Goal: Complete application form: Complete application form

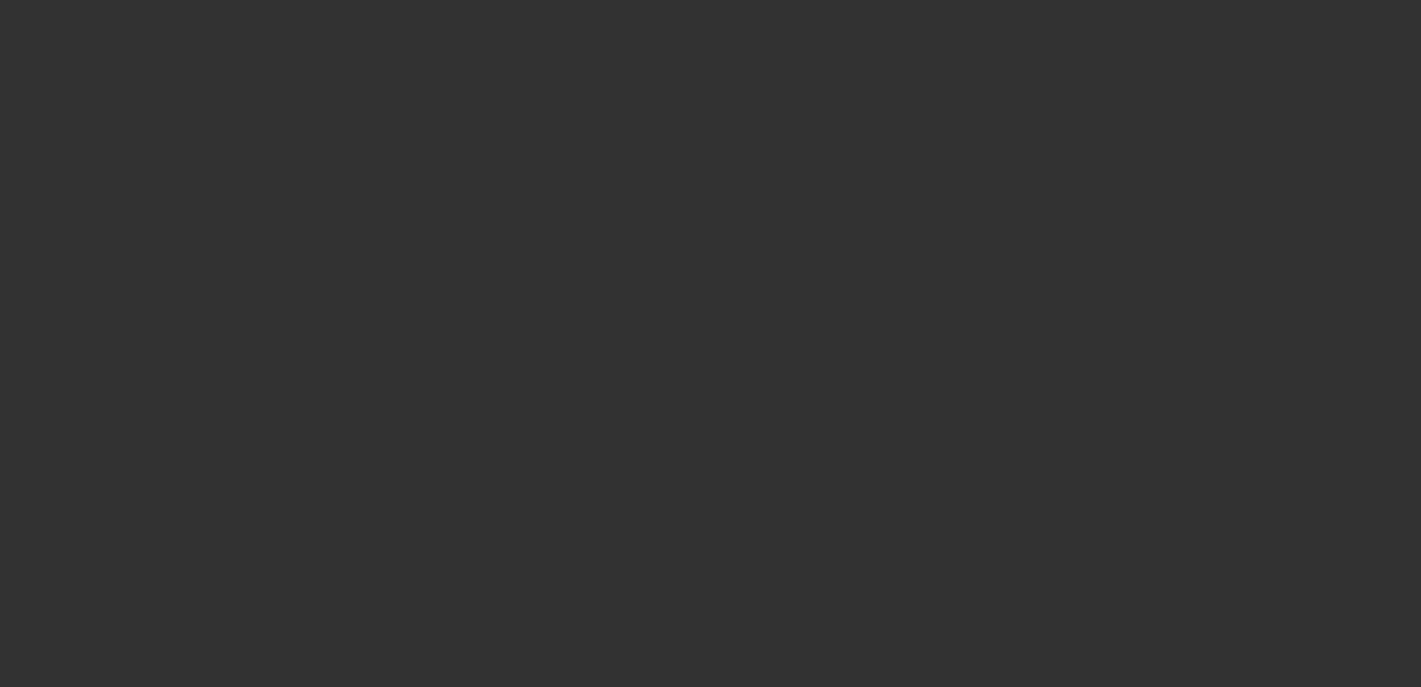
select select "0"
select select "2"
select select "0"
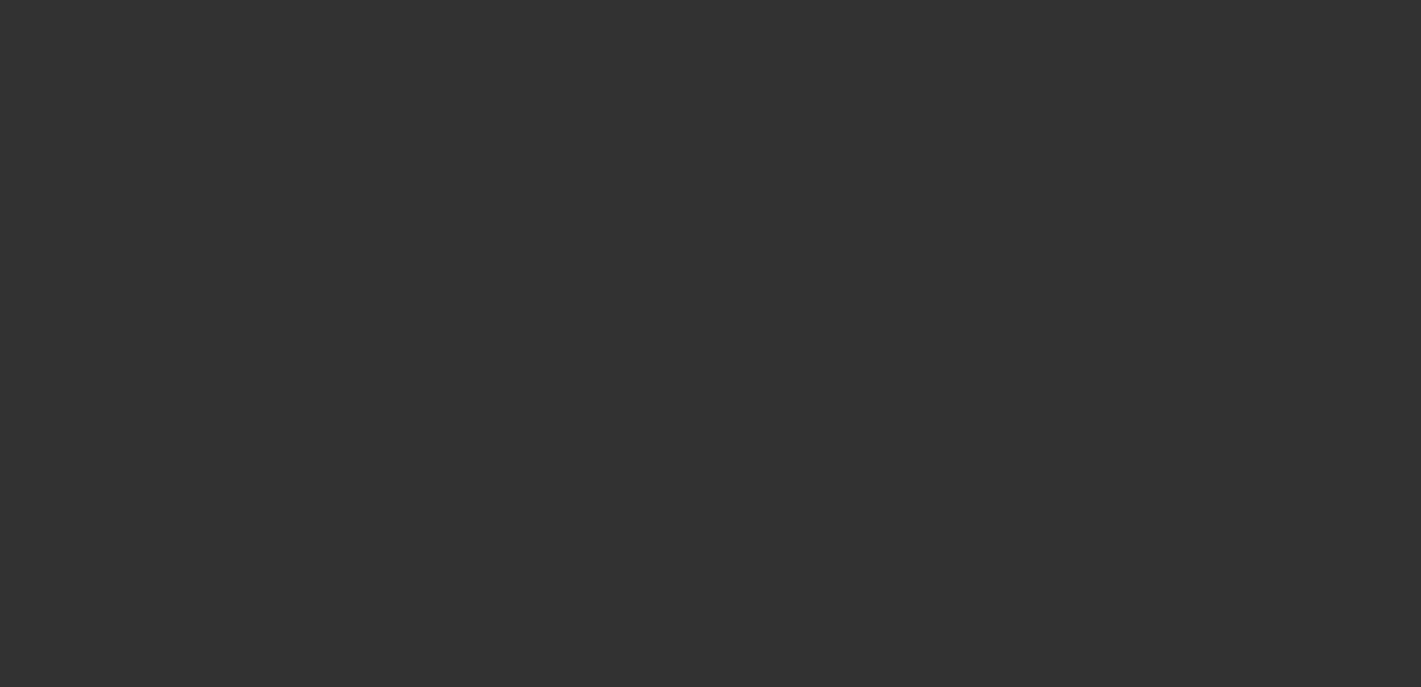
select select "0"
select select "2"
select select "0"
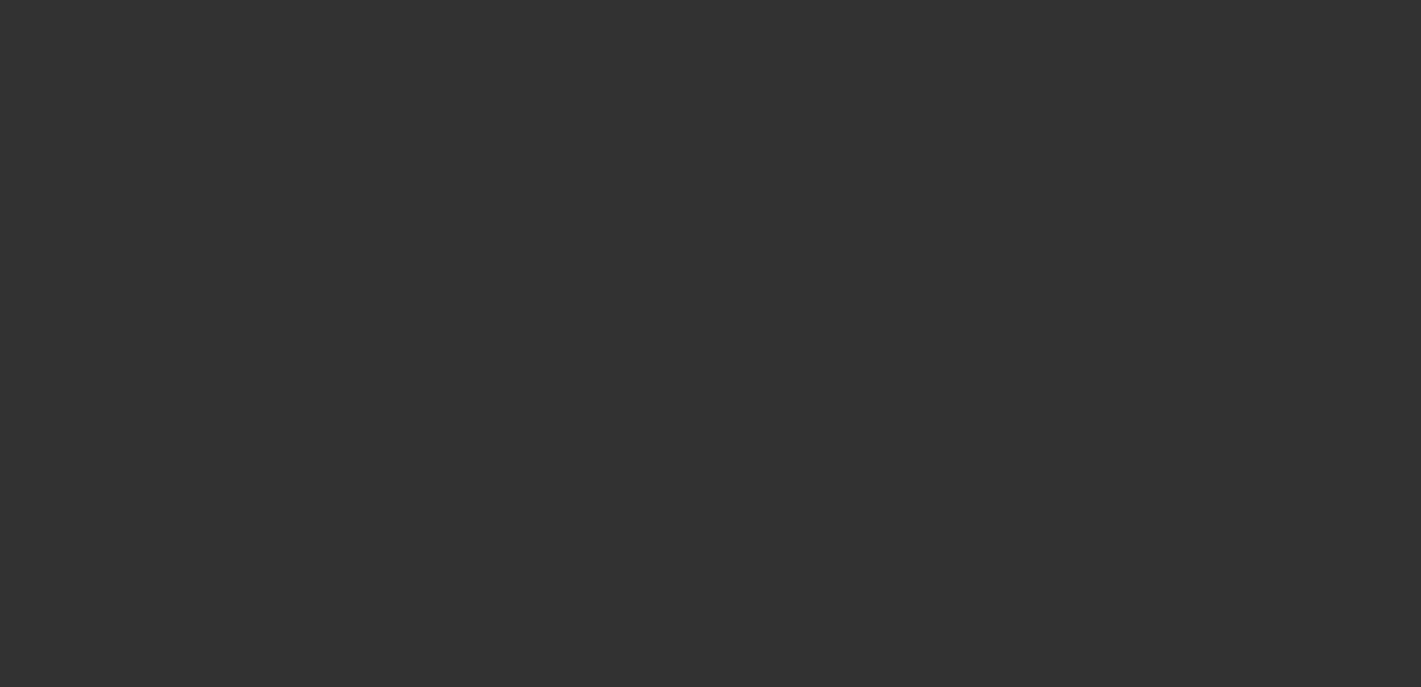
select select "0"
select select "2"
select select "0"
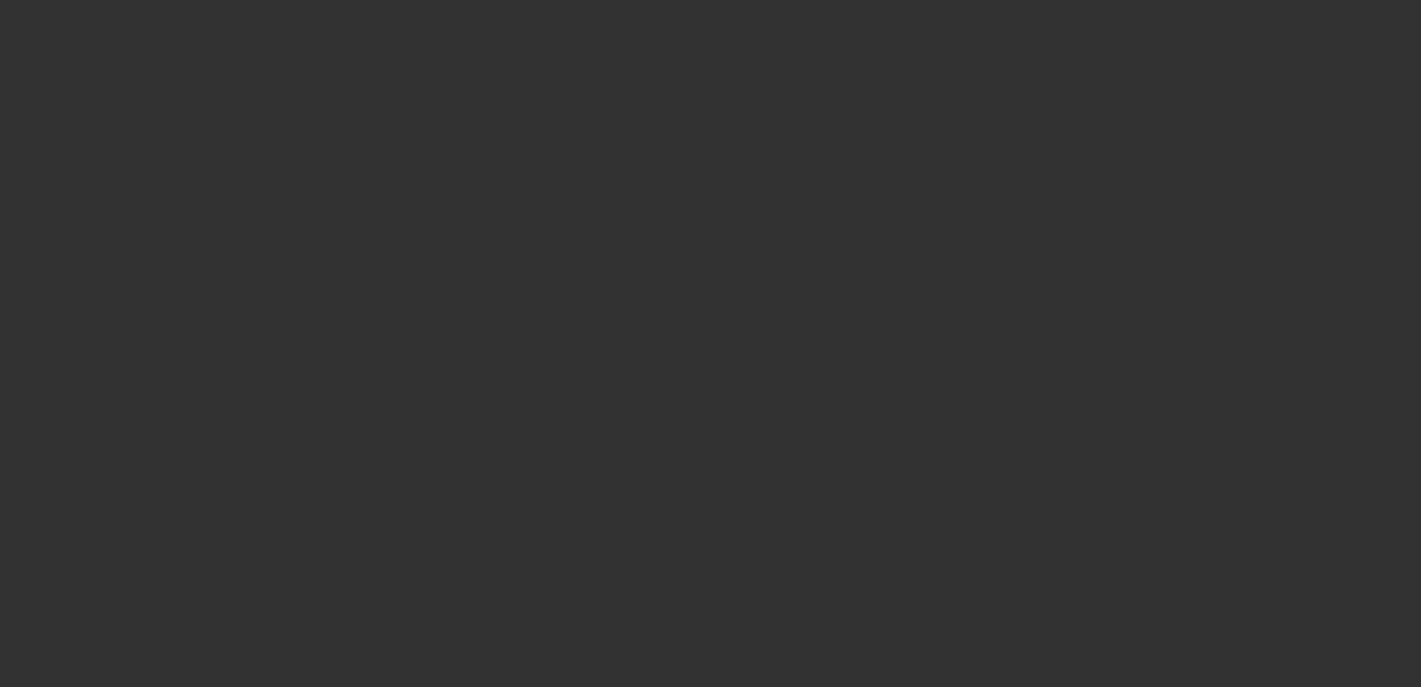
select select "2"
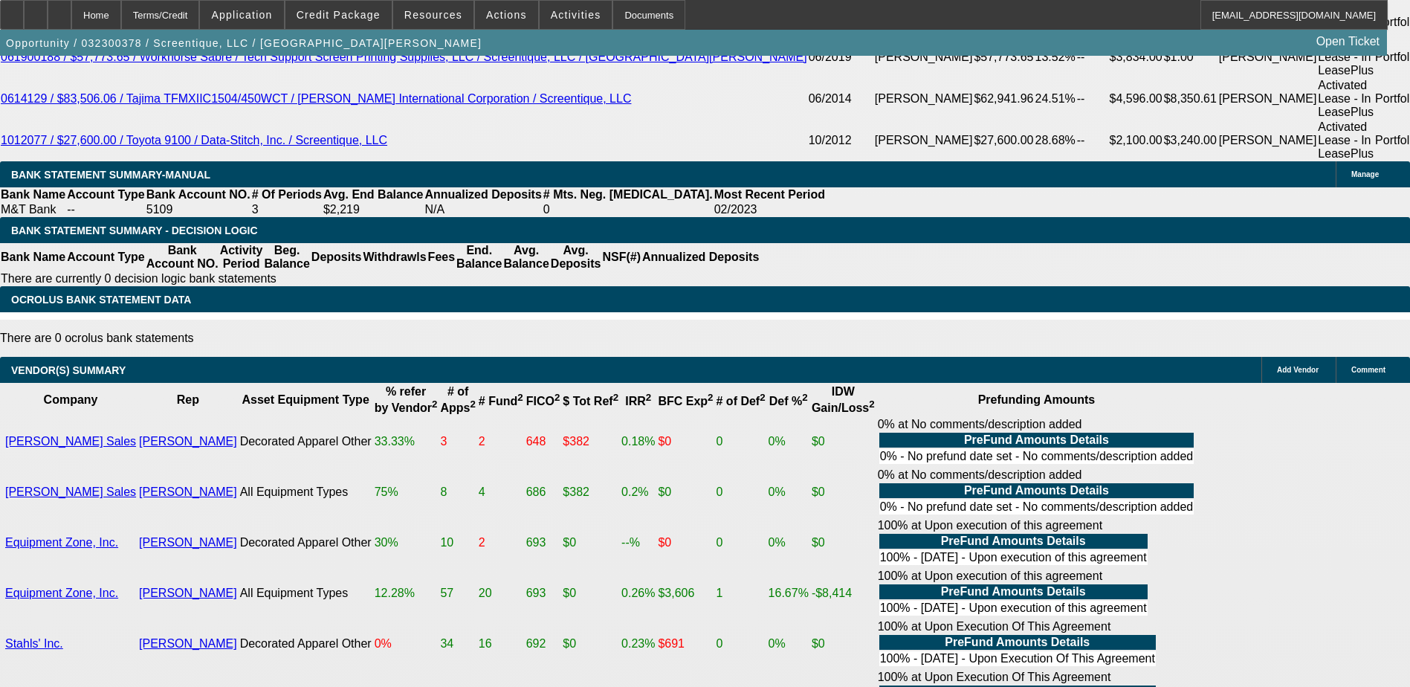
scroll to position [2974, 0]
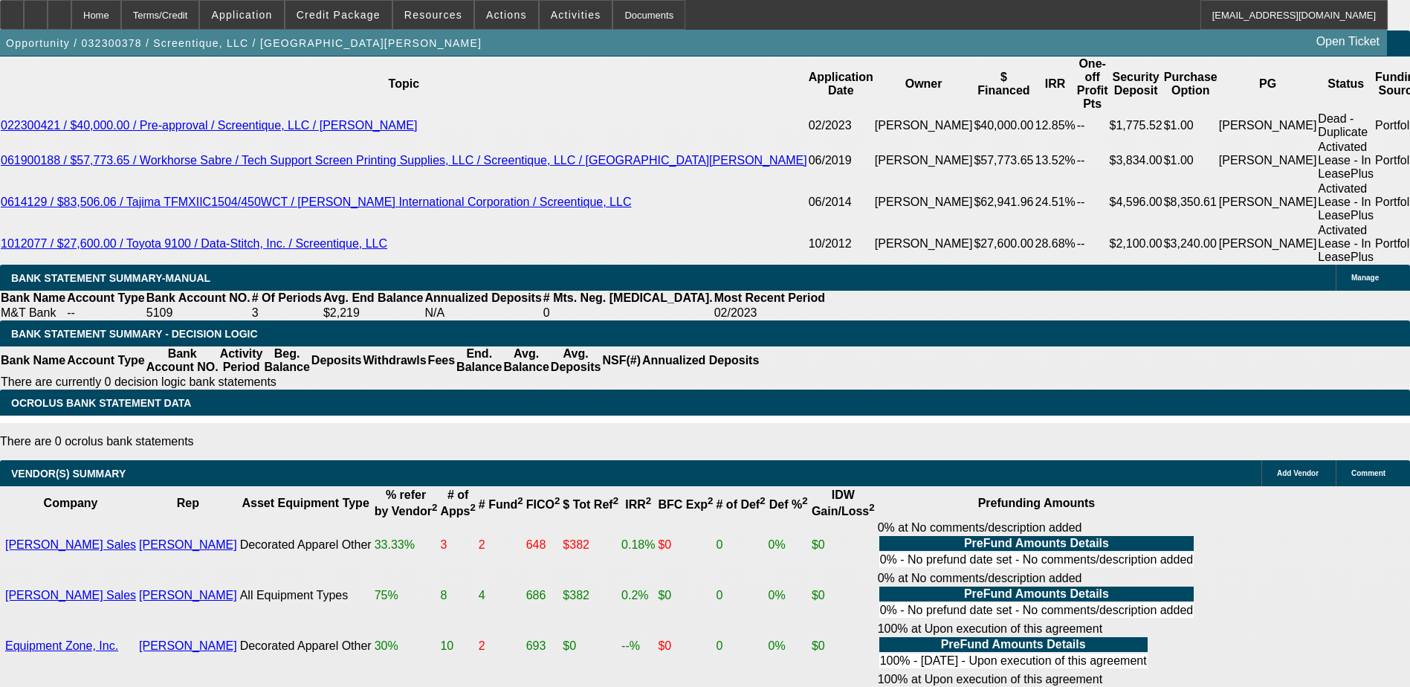
drag, startPoint x: -680, startPoint y: -77, endPoint x: -966, endPoint y: 57, distance: 315.3
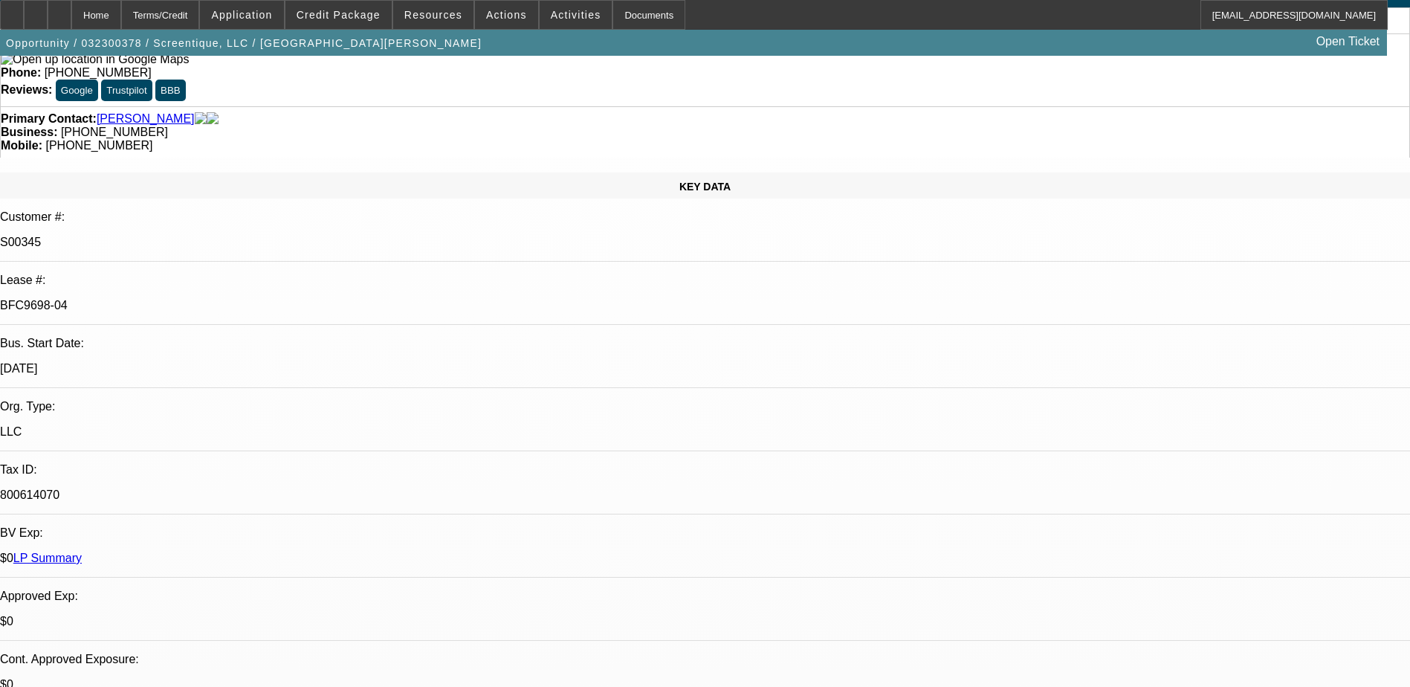
scroll to position [0, 0]
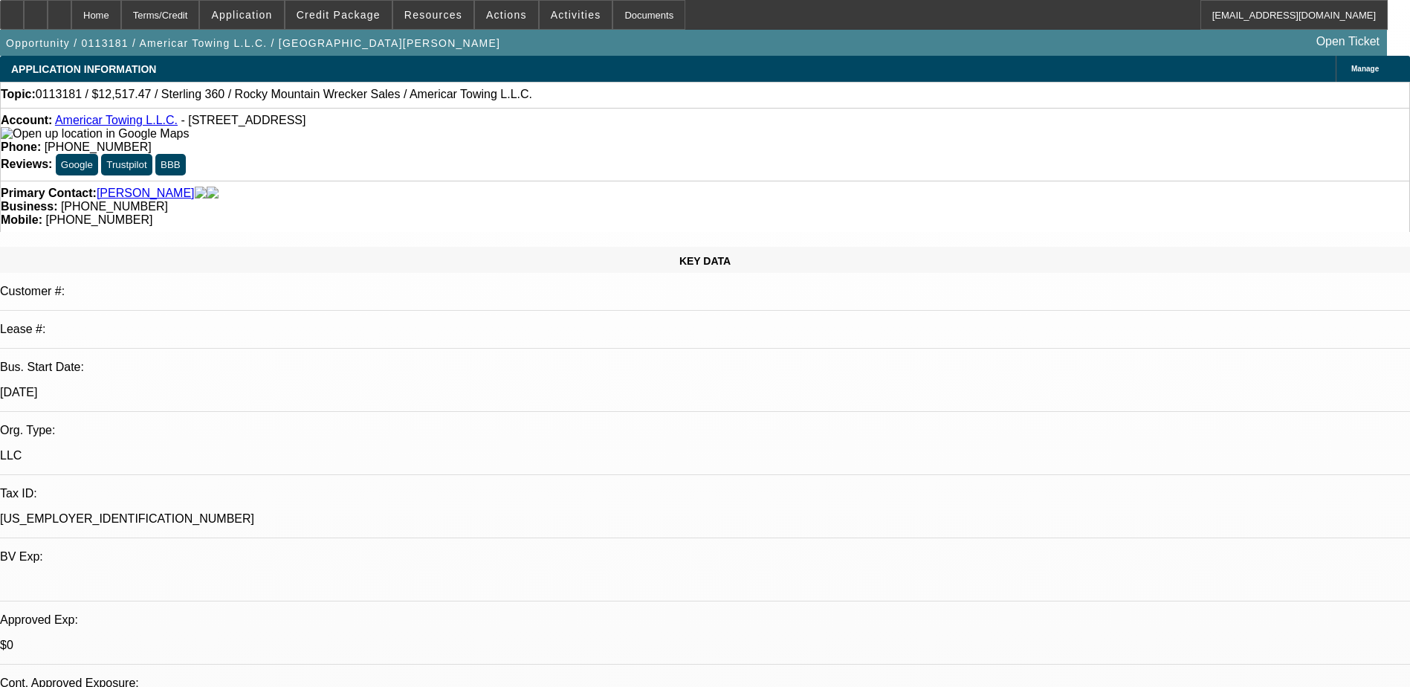
select select "0"
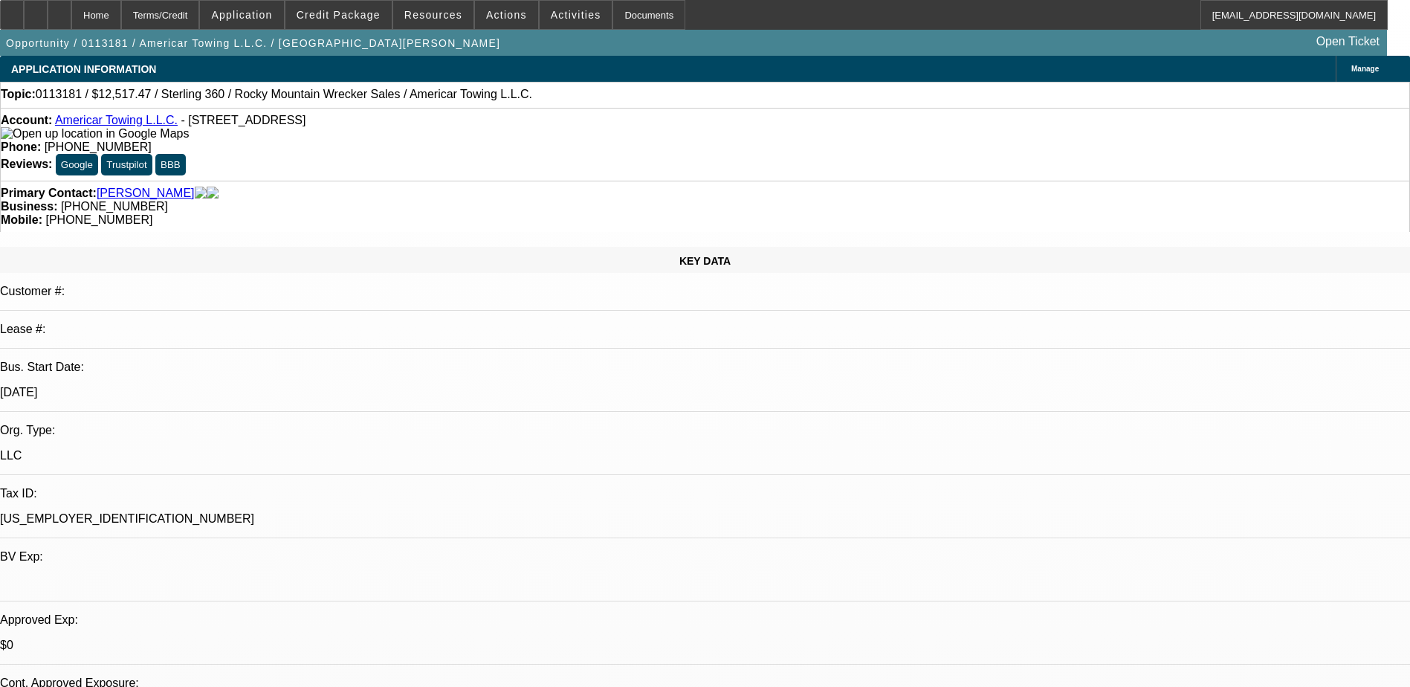
select select "0"
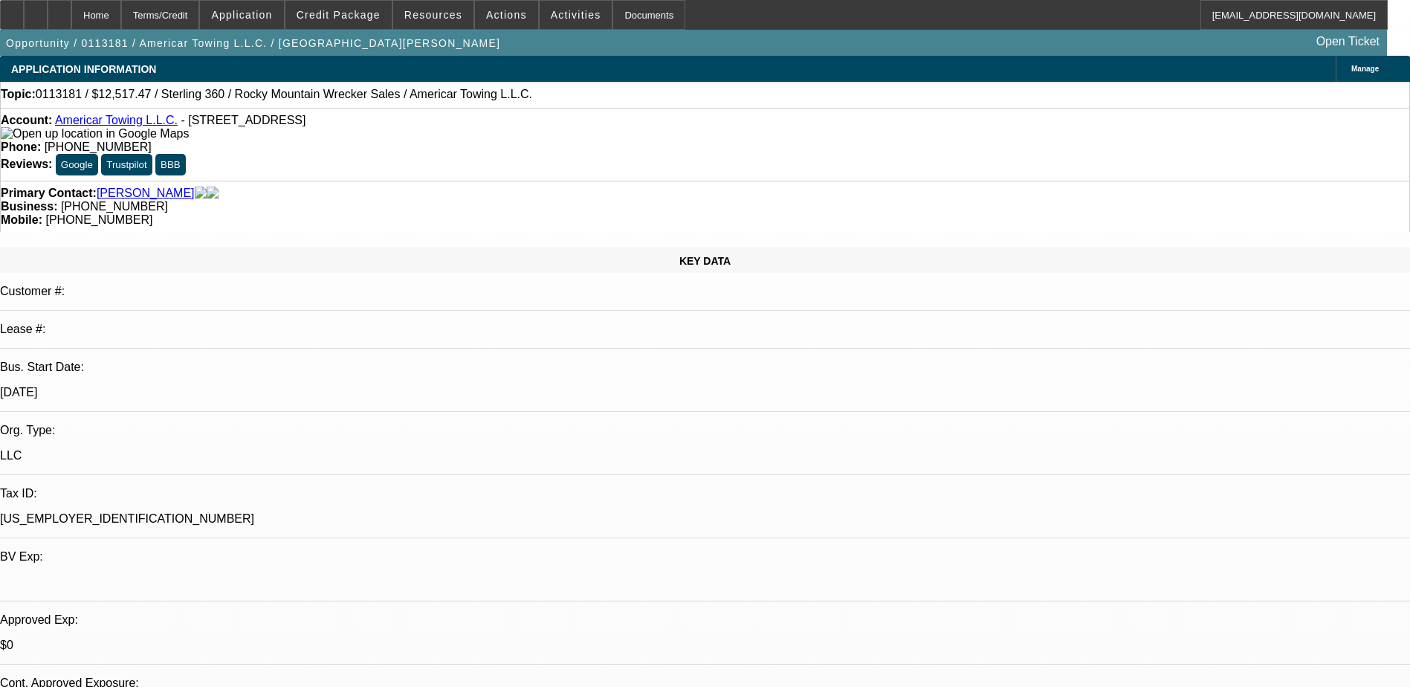
select select "2"
select select "0.1"
select select "1"
select select "2"
select select "6"
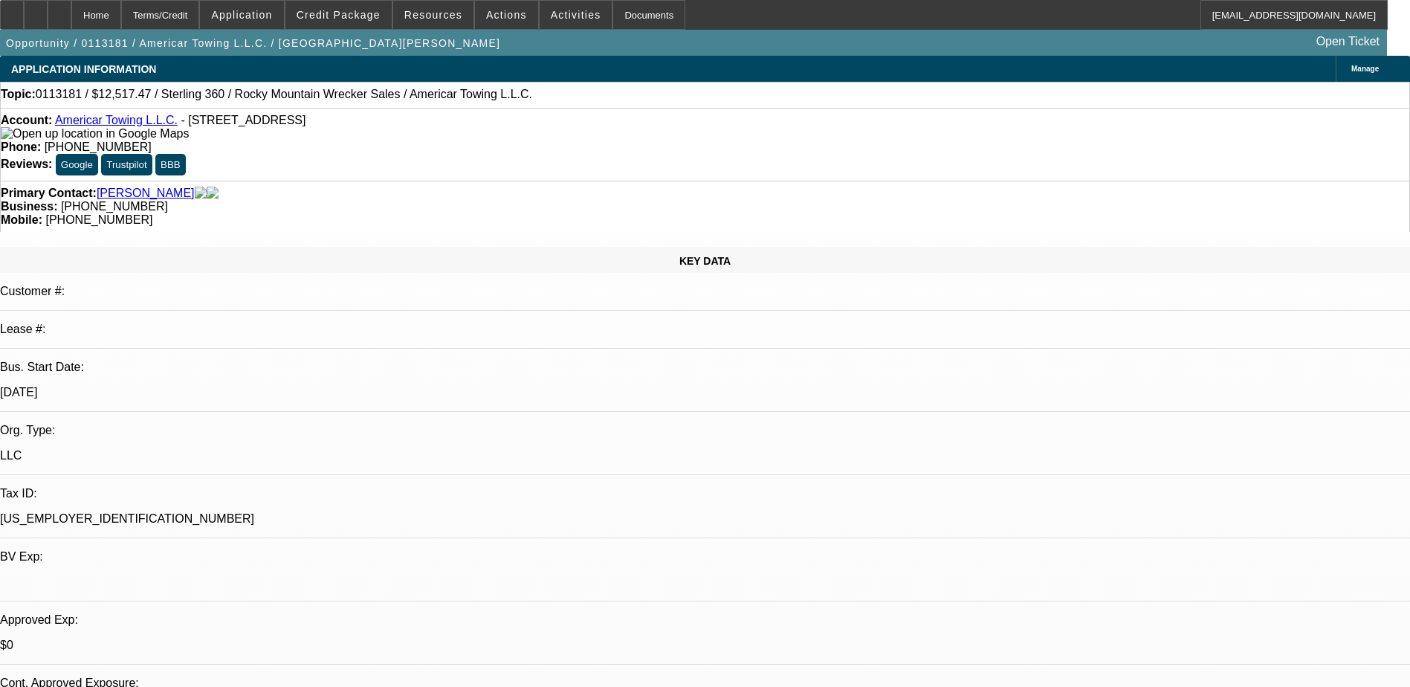
select select "1"
select select "2"
select select "6"
select select "1"
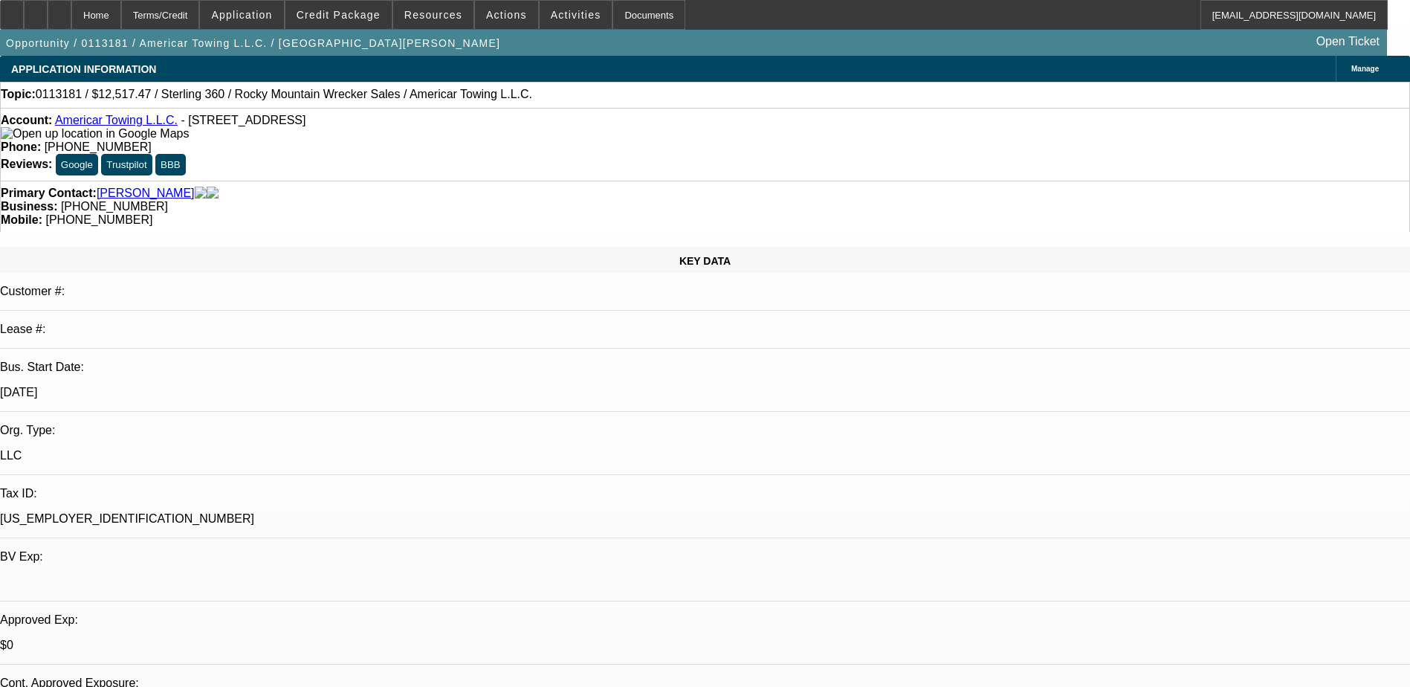
select select "6"
select select "1"
select select "2"
select select "4"
select select "0"
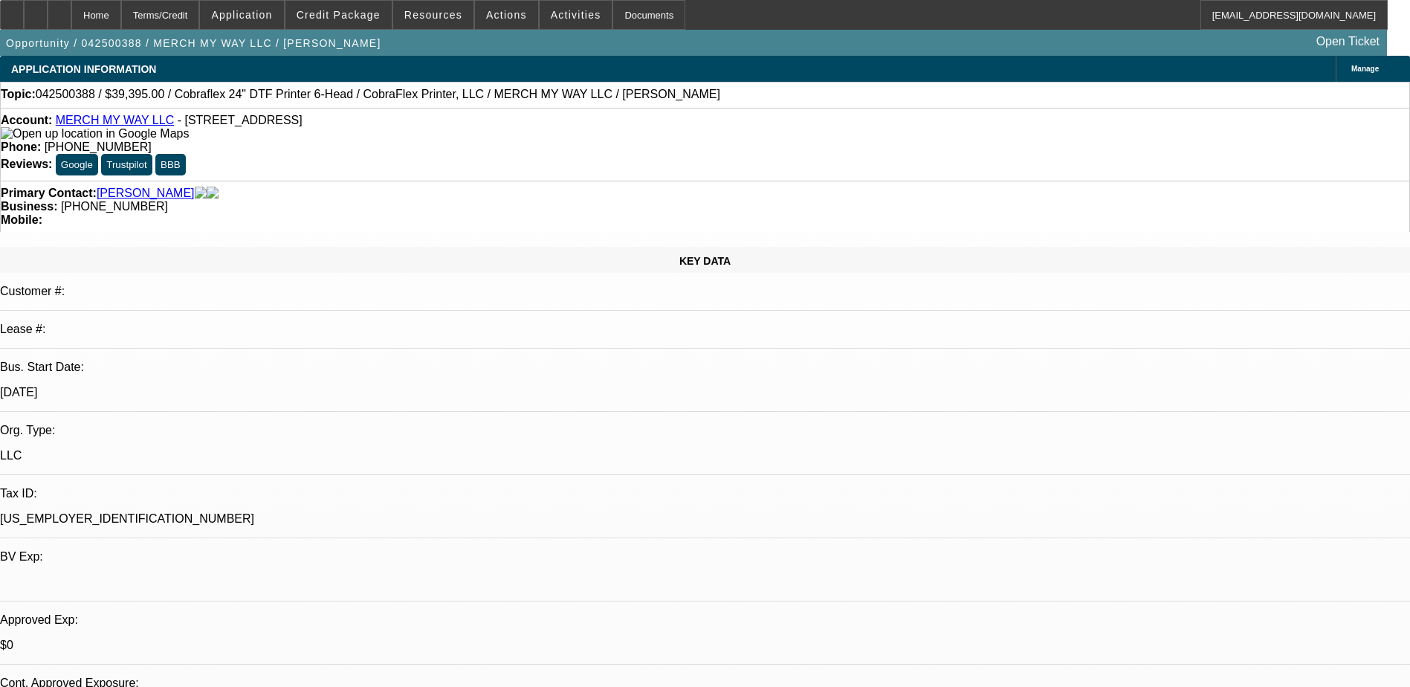
select select "0"
select select "0.1"
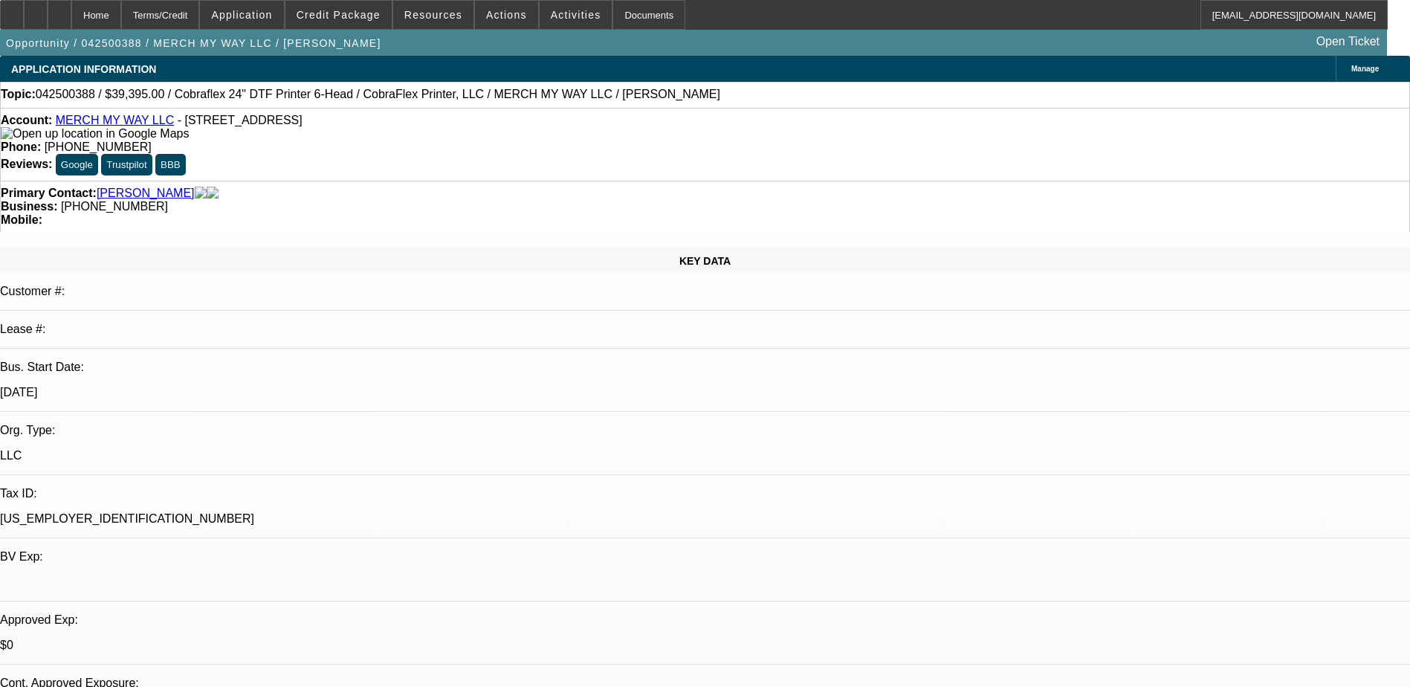
select select "0"
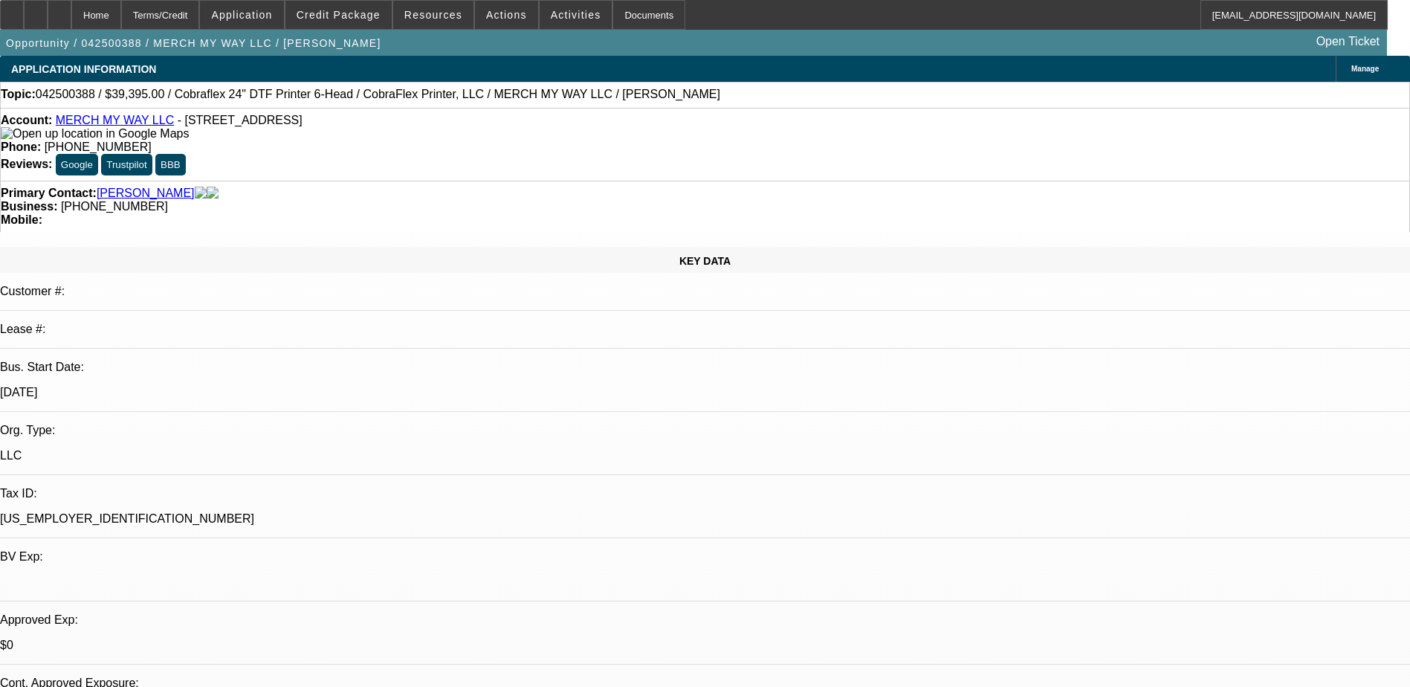
select select "0"
select select "1"
select select "6"
select select "1"
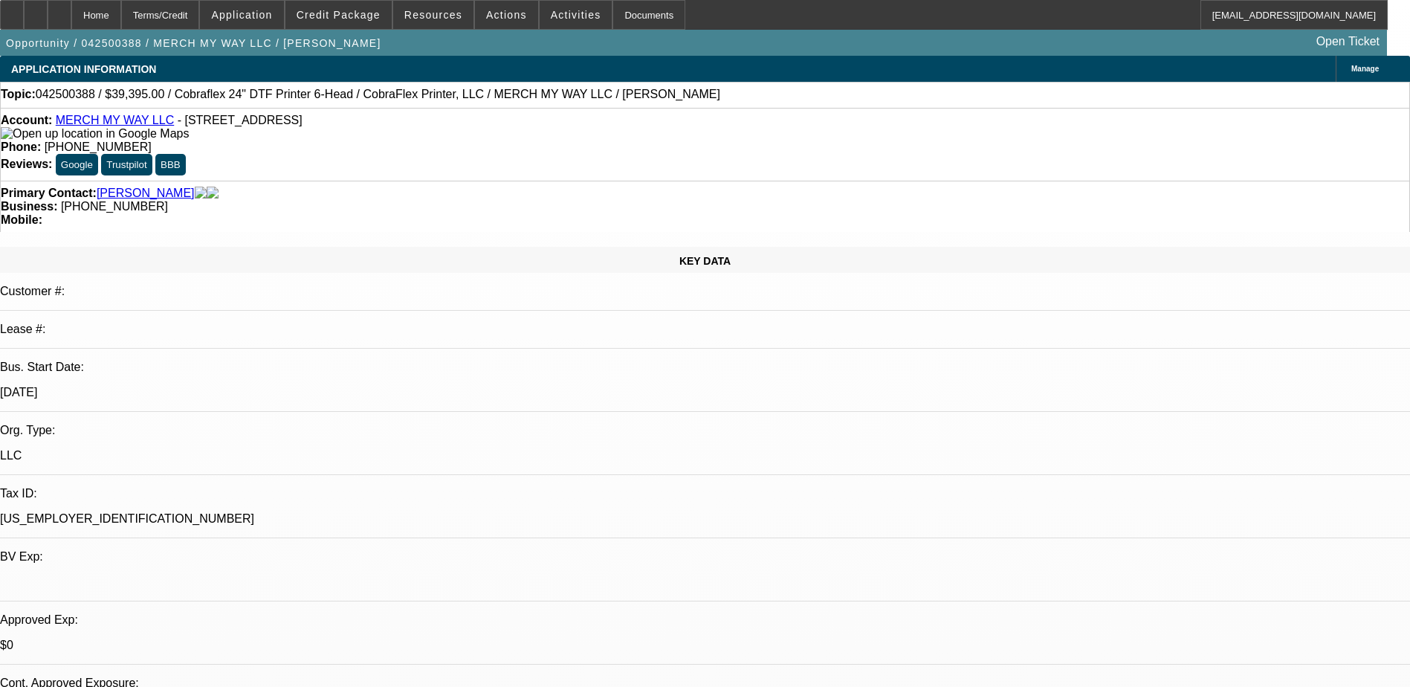
select select "1"
select select "4"
select select "1"
select select "6"
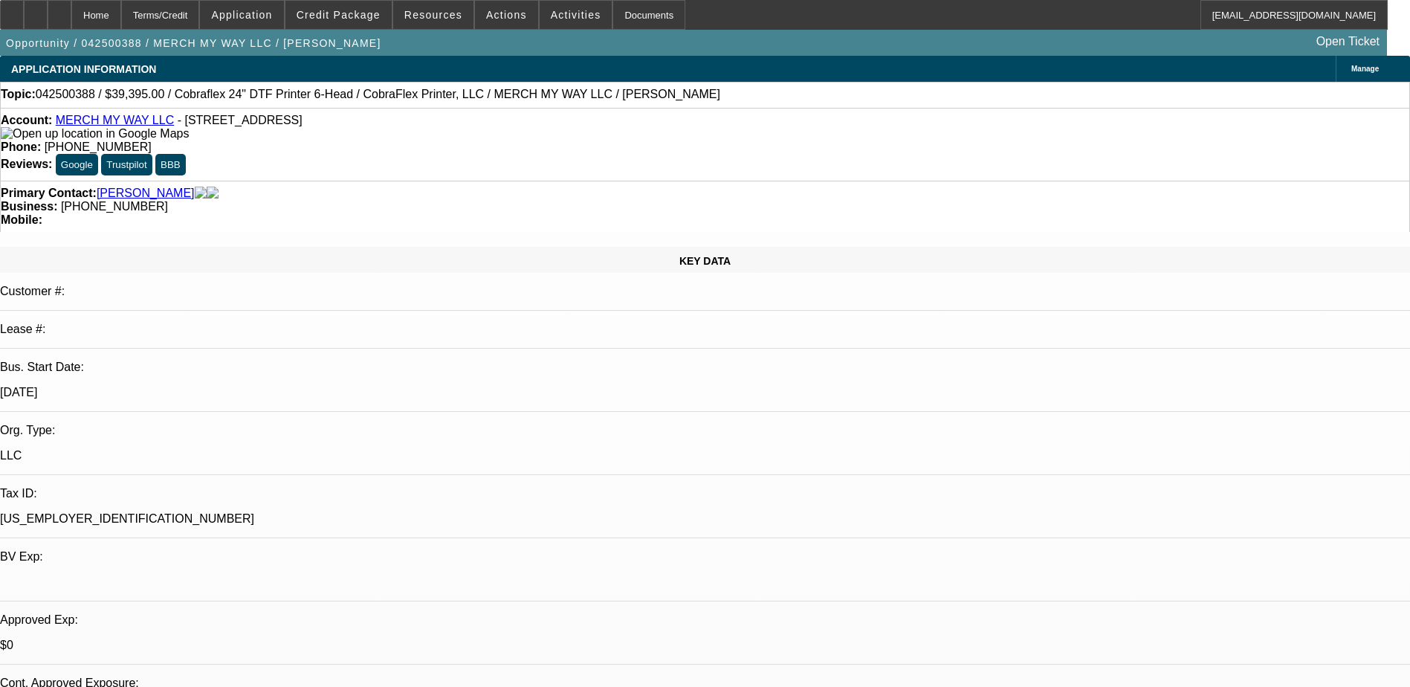
select select "1"
select select "3"
select select "6"
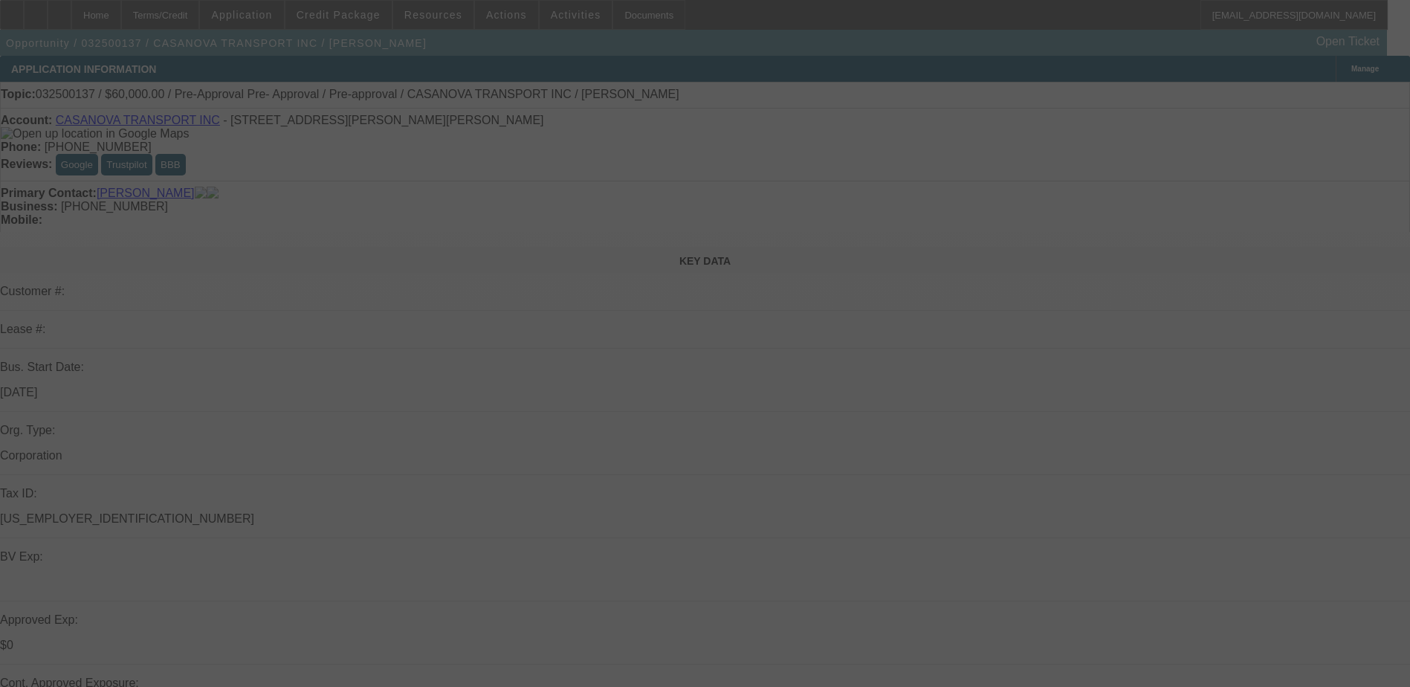
select select "0"
select select "6"
select select "0"
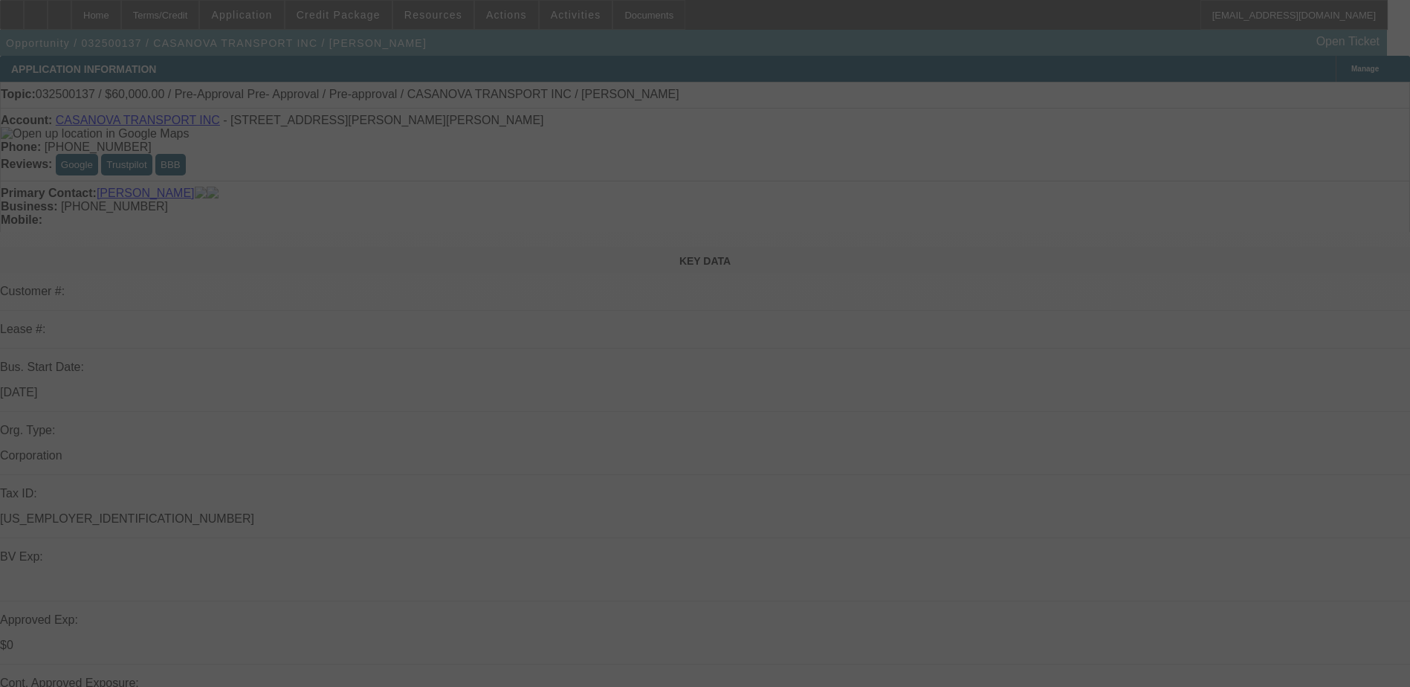
select select "0"
select select "6"
select select "0"
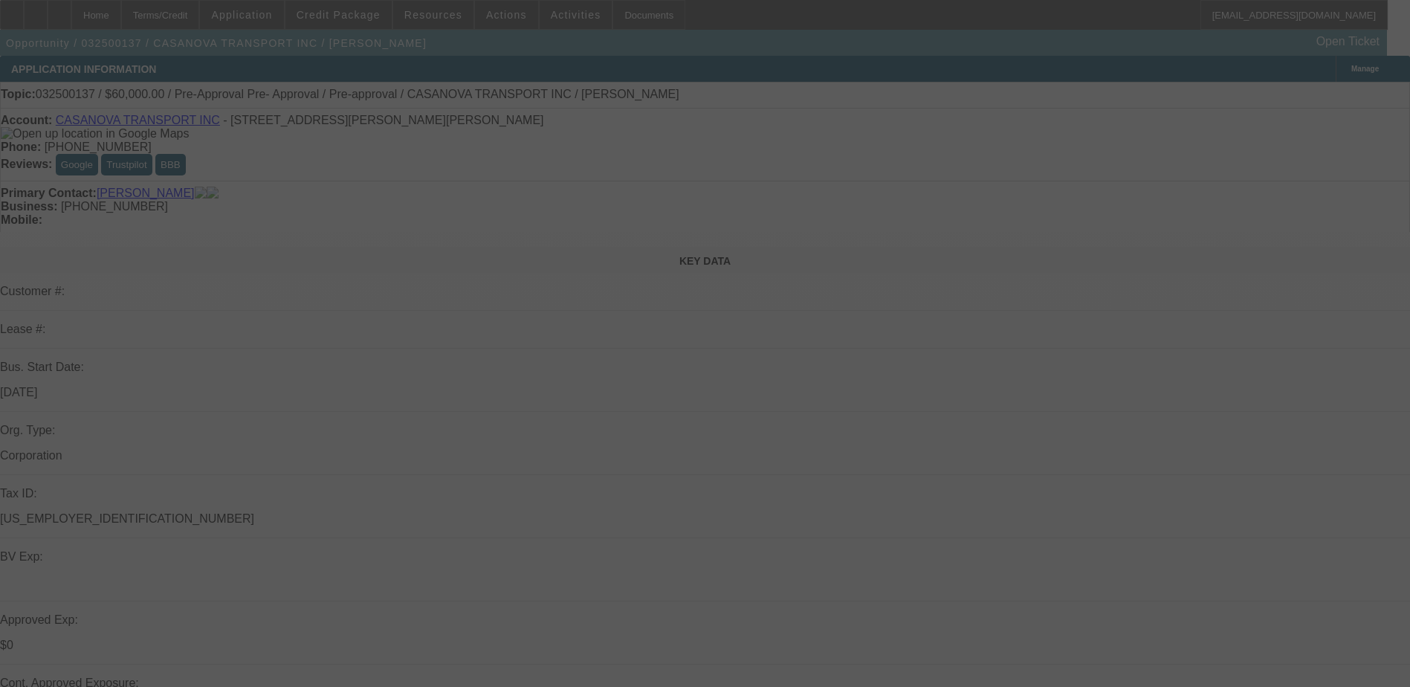
select select "0"
select select "6"
select select "0"
select select "3"
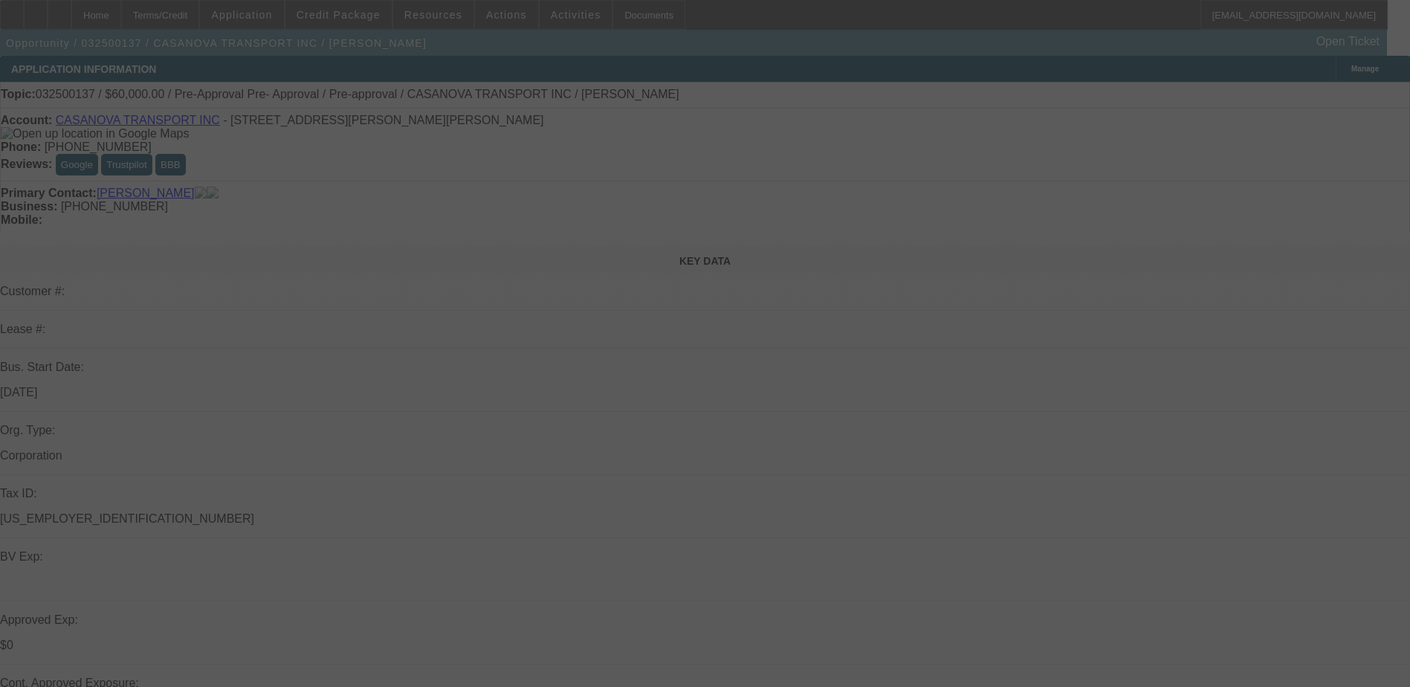
select select "0"
select select "6"
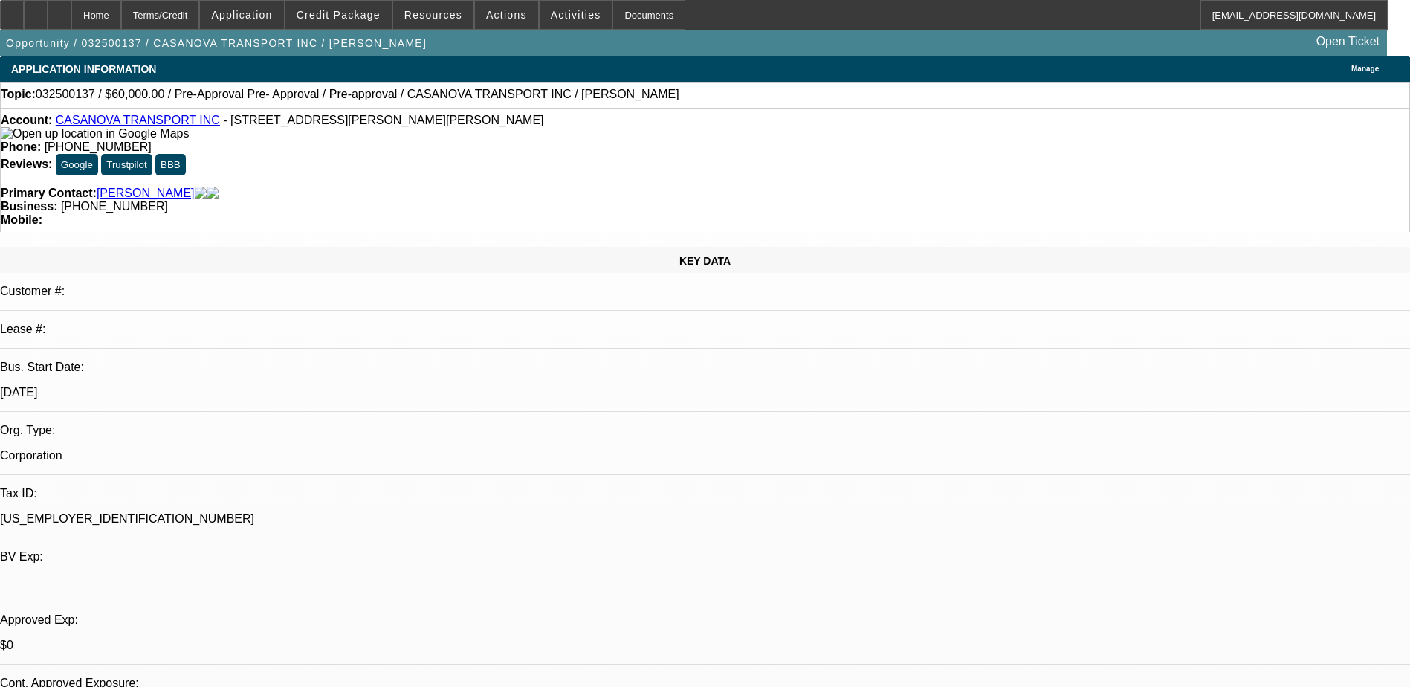
select select "0"
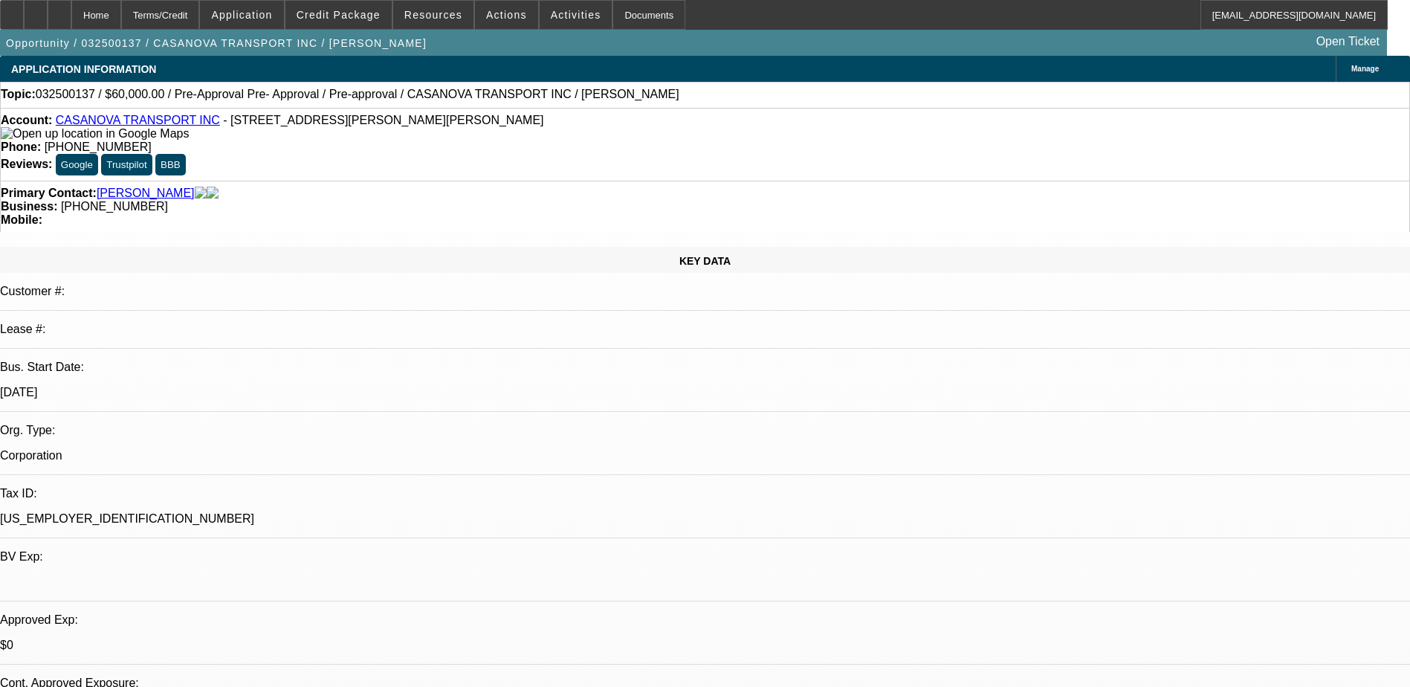
select select "0"
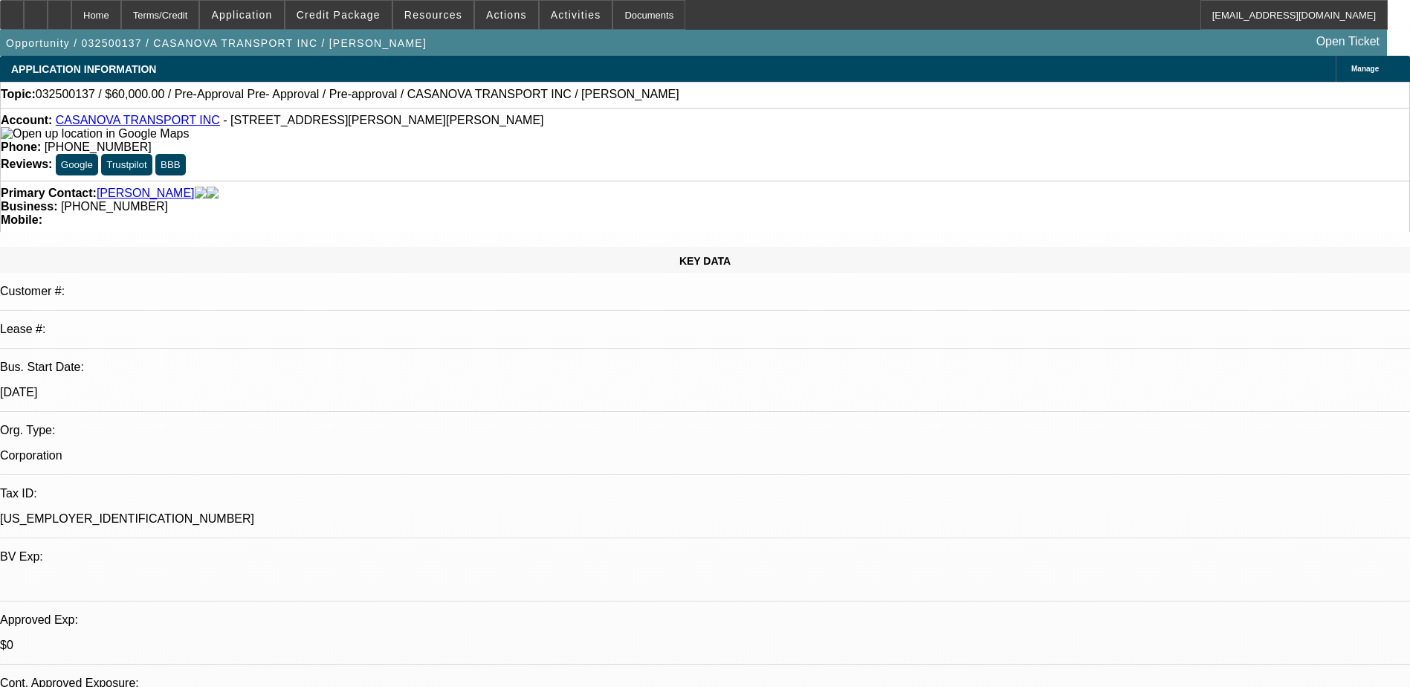
select select "0"
select select "1"
select select "6"
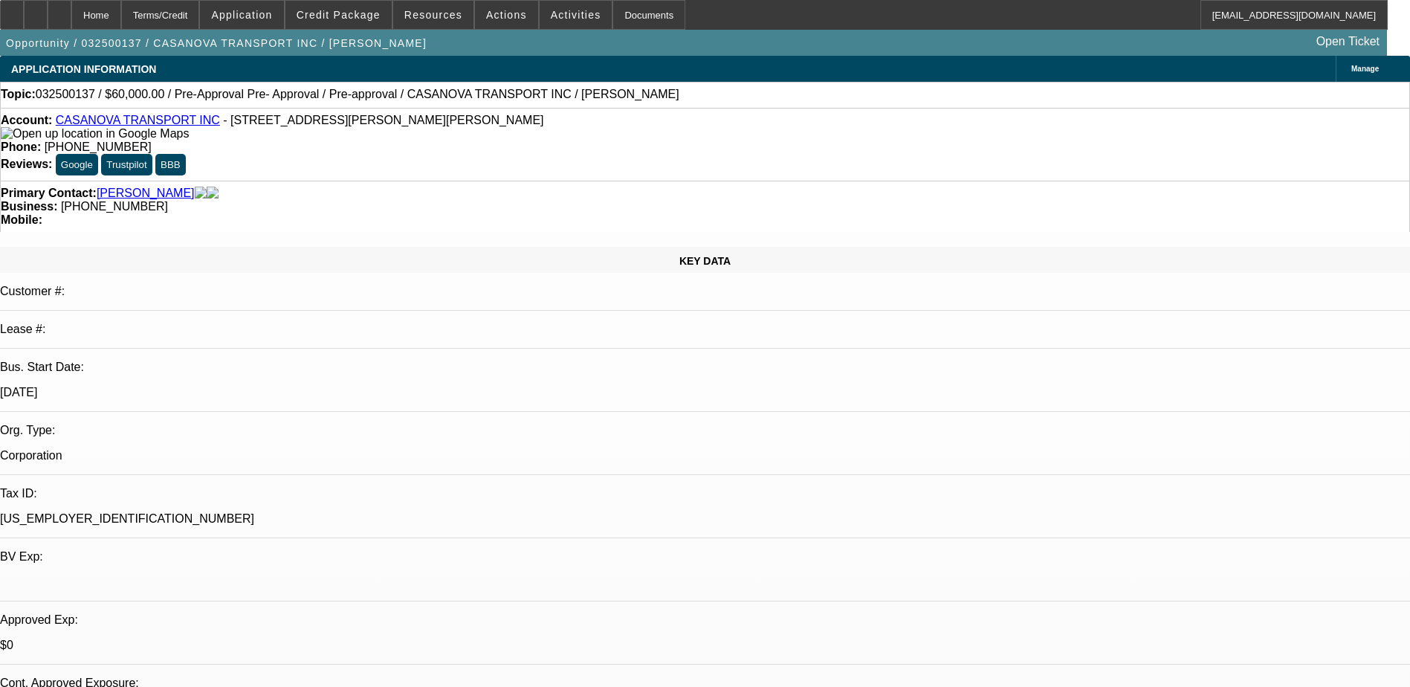
select select "1"
select select "6"
select select "1"
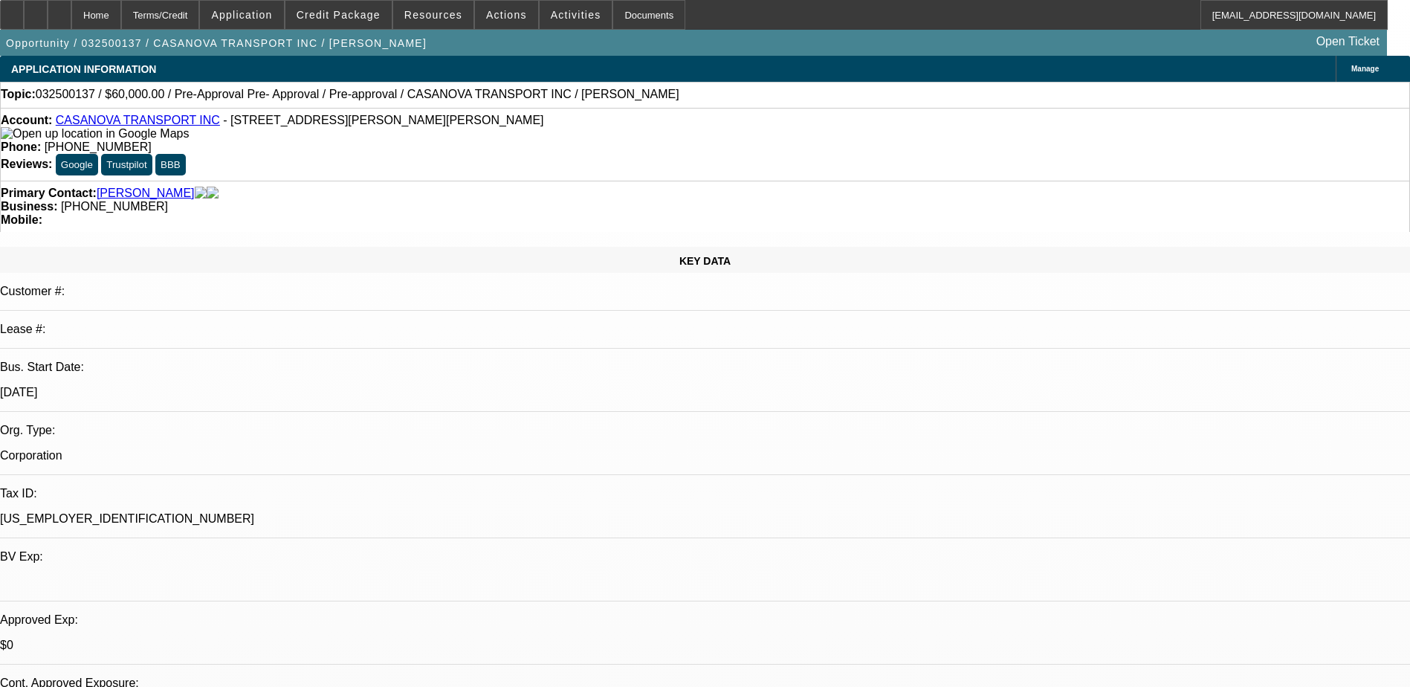
select select "6"
select select "1"
select select "3"
select select "6"
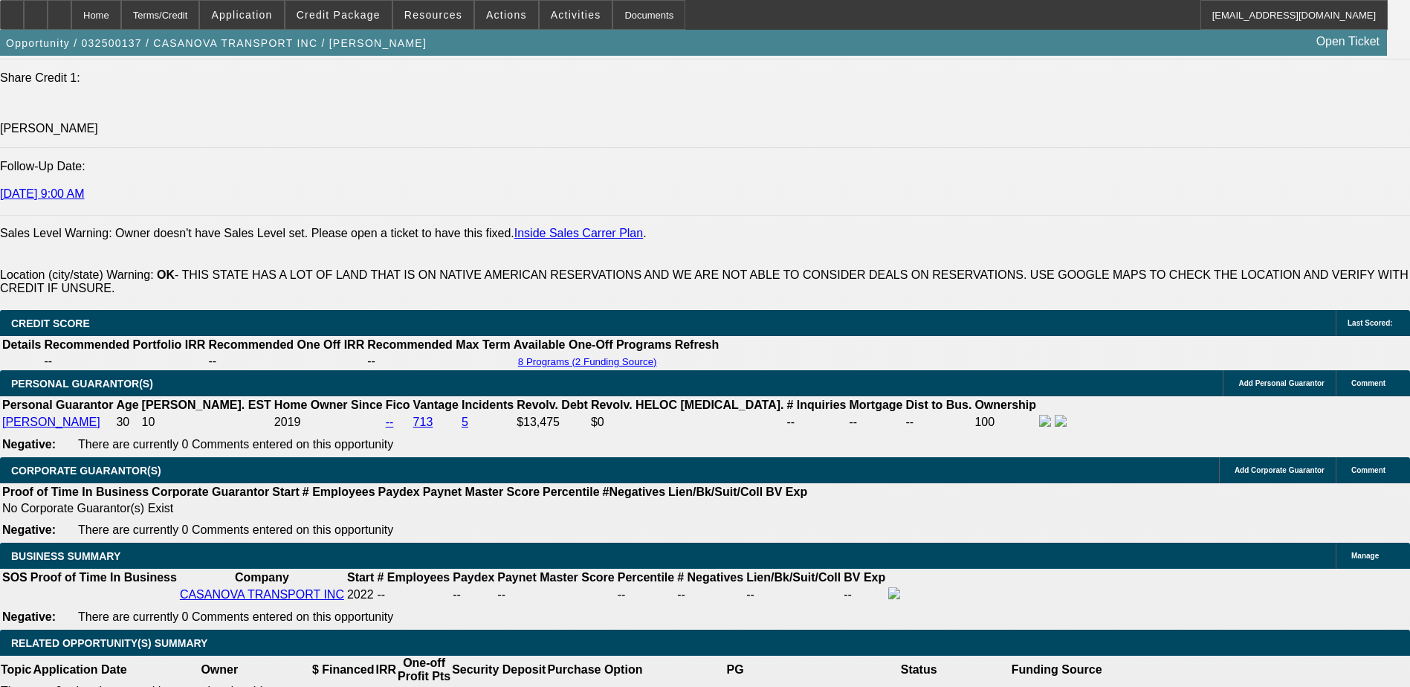
scroll to position [2082, 0]
